Goal: Information Seeking & Learning: Learn about a topic

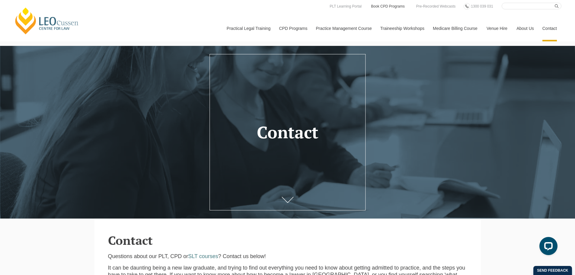
click at [391, 6] on link "Book CPD Programs" at bounding box center [388, 6] width 35 height 7
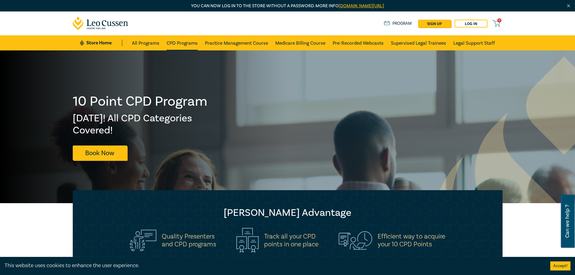
click at [179, 42] on link "CPD Programs" at bounding box center [182, 42] width 31 height 15
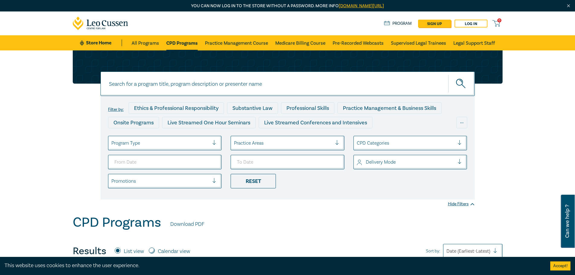
click at [170, 86] on input at bounding box center [288, 84] width 375 height 24
paste input "conveyancing"
click at [449, 75] on button "submit" at bounding box center [462, 84] width 27 height 18
click at [460, 84] on icon "submit" at bounding box center [461, 84] width 11 height 11
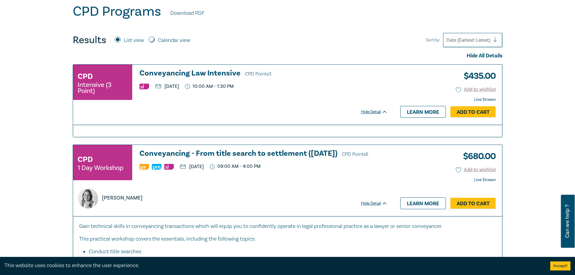
scroll to position [211, 0]
drag, startPoint x: 88, startPoint y: 88, endPoint x: 158, endPoint y: 87, distance: 70.1
click at [89, 88] on small "Intensive (3 Point)" at bounding box center [103, 88] width 50 height 12
click at [296, 105] on div "CPD Intensive (3 Point) Conveyancing Law Intensive CPD Points 3 [DATE] 10:00 AM…" at bounding box center [233, 94] width 321 height 60
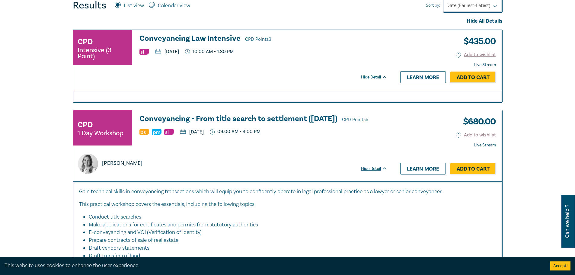
scroll to position [0, 0]
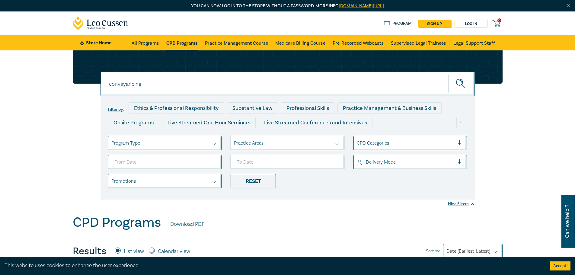
drag, startPoint x: 163, startPoint y: 82, endPoint x: 51, endPoint y: 81, distance: 112.4
click at [51, 81] on div "conveyancing conveyancing conveyancing Filter by: Ethics & Professional Respons…" at bounding box center [287, 132] width 575 height 164
click at [449, 75] on button "submit" at bounding box center [462, 84] width 27 height 18
click at [141, 84] on input "from title seach" at bounding box center [288, 84] width 375 height 24
click at [449, 75] on button "submit" at bounding box center [462, 84] width 27 height 18
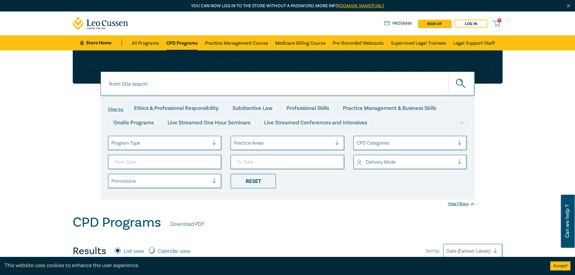
click at [468, 76] on button "submit" at bounding box center [462, 84] width 27 height 18
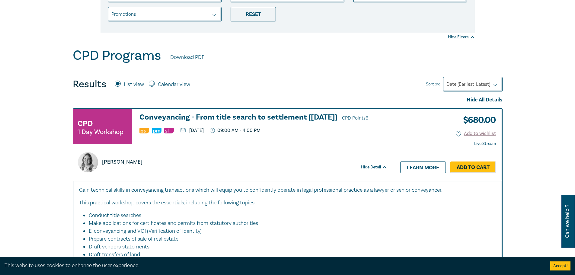
scroll to position [158, 0]
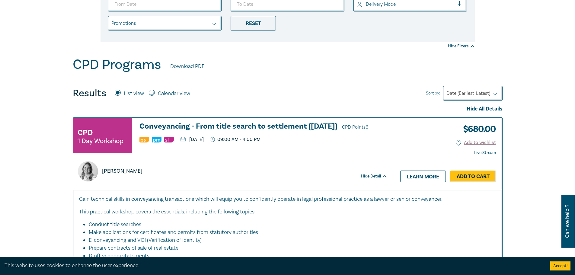
click at [249, 92] on div "Results List view Calendar view Sort by: Date (Earliest-Latest)" at bounding box center [288, 93] width 430 height 14
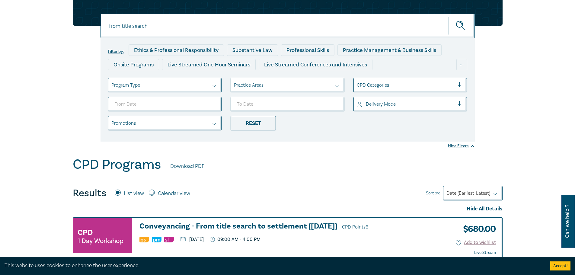
scroll to position [0, 0]
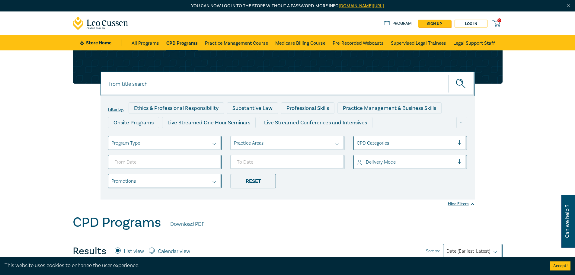
drag, startPoint x: 176, startPoint y: 85, endPoint x: 76, endPoint y: 75, distance: 101.3
click at [76, 75] on div "from title search from title search from title search Filter by: Ethics & Profe…" at bounding box center [287, 124] width 437 height 149
paste input "conveyancing"
type input "conveyancing"
click at [77, 87] on div "conveyancing conveyancing Filter by: Ethics & Professional Responsibility Subst…" at bounding box center [287, 124] width 437 height 149
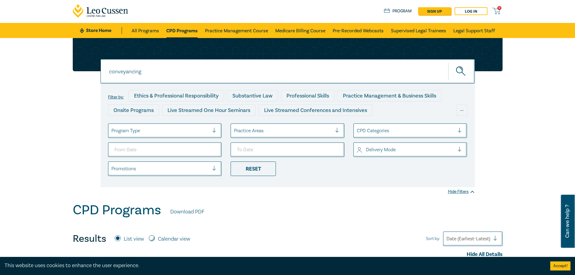
scroll to position [181, 0]
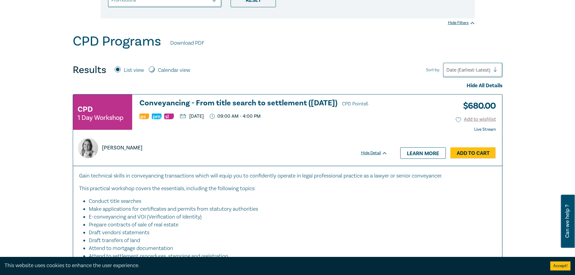
click at [299, 61] on div "CPD Programs Download PDF Results List view Calendar view Sort by: Date (Earlie…" at bounding box center [288, 181] width 430 height 294
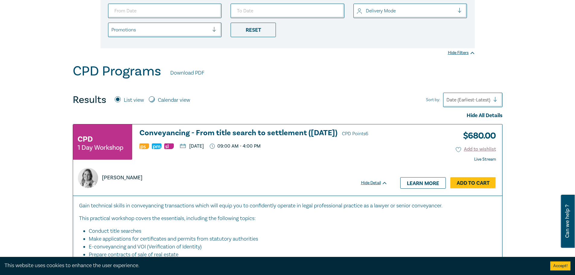
scroll to position [151, 0]
click at [385, 81] on div "CPD Programs Download PDF" at bounding box center [288, 73] width 430 height 19
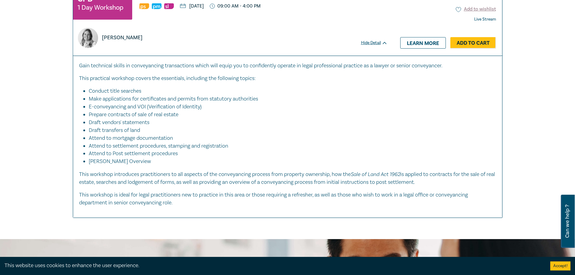
scroll to position [272, 0]
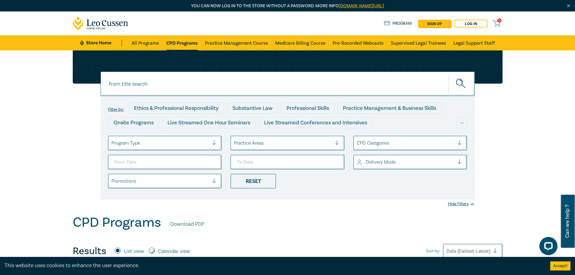
click at [182, 76] on input "from title search" at bounding box center [288, 84] width 375 height 24
drag, startPoint x: 175, startPoint y: 76, endPoint x: 91, endPoint y: 76, distance: 84.3
click at [91, 76] on div "from title search from title search from title search Filter by: Ethics & Profe…" at bounding box center [287, 124] width 437 height 149
paste input "conveyancing"
type input "conveyancing"
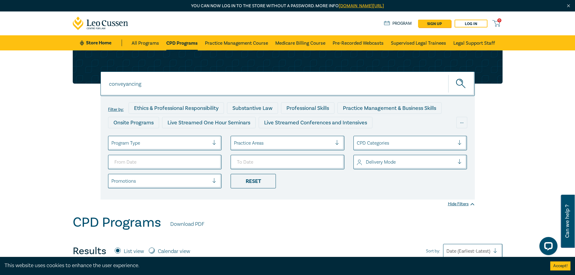
click at [449, 75] on button "submit" at bounding box center [462, 84] width 27 height 18
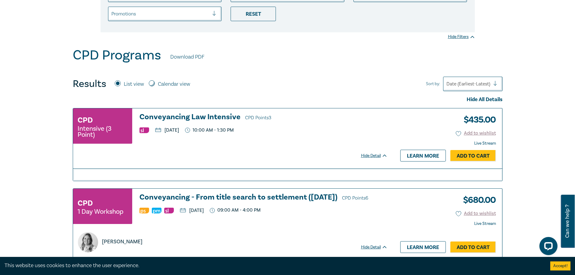
scroll to position [181, 0]
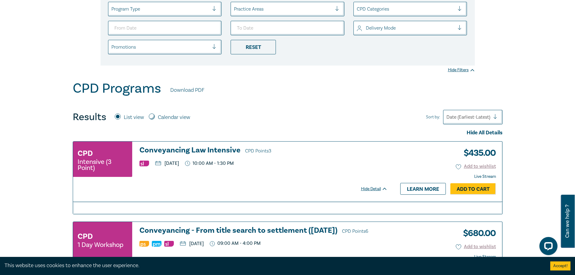
scroll to position [121, 0]
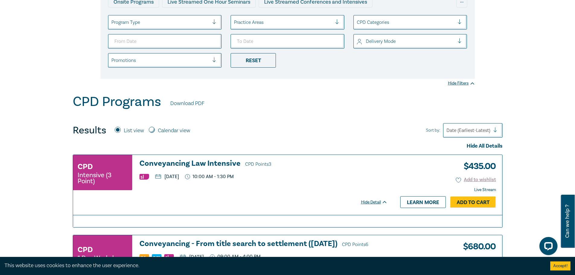
click at [540, 58] on div "conveyancing conveyancing Filter by: Ethics & Professional Responsibility Subst…" at bounding box center [287, 12] width 575 height 164
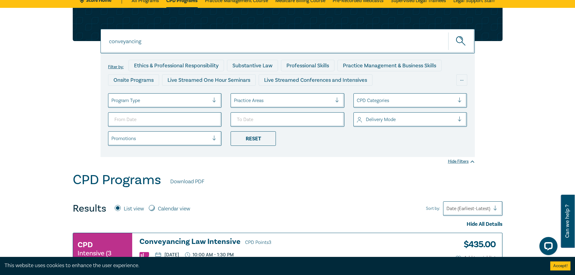
scroll to position [0, 0]
